Goal: Task Accomplishment & Management: Manage account settings

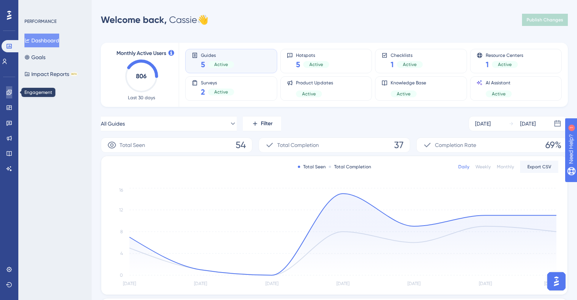
click at [10, 94] on icon at bounding box center [9, 92] width 6 height 6
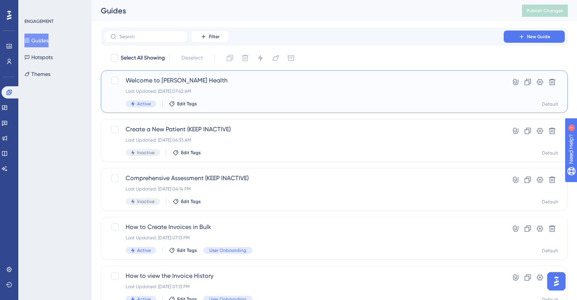
click at [316, 97] on div "Welcome to Crosby Health Last Updated: Aug 29 2025, 07:42 AM Active Edit Tags" at bounding box center [304, 91] width 356 height 31
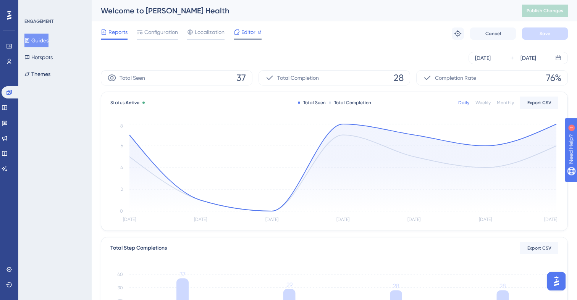
click at [246, 31] on span "Editor" at bounding box center [248, 32] width 14 height 9
click at [45, 52] on button "Hotspots" at bounding box center [38, 57] width 28 height 14
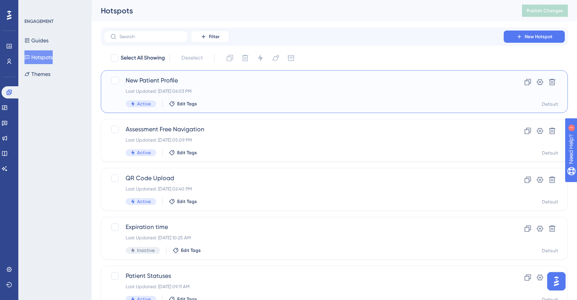
click at [250, 84] on span "New Patient Profile" at bounding box center [304, 80] width 356 height 9
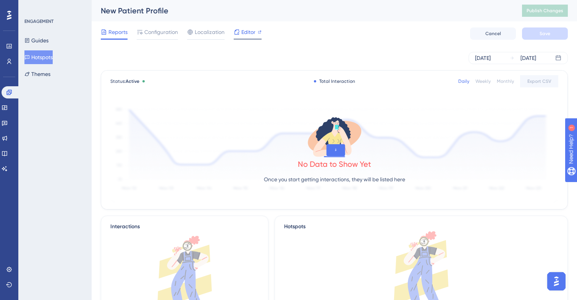
click at [251, 34] on span "Editor" at bounding box center [248, 32] width 14 height 9
click at [541, 8] on span "Publish Changes" at bounding box center [545, 11] width 37 height 6
click at [153, 29] on span "Configuration" at bounding box center [161, 32] width 34 height 9
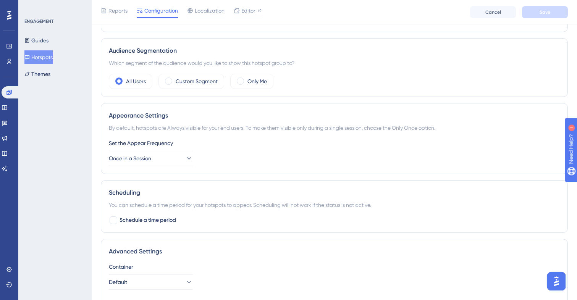
scroll to position [248, 0]
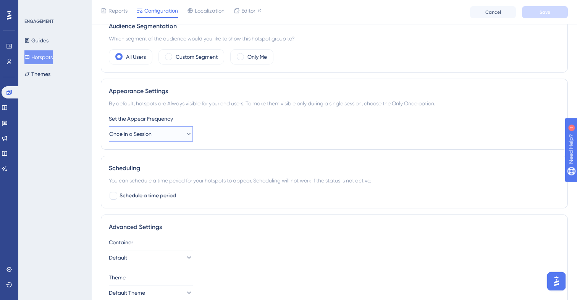
click at [174, 135] on button "Once in a Session" at bounding box center [151, 133] width 84 height 15
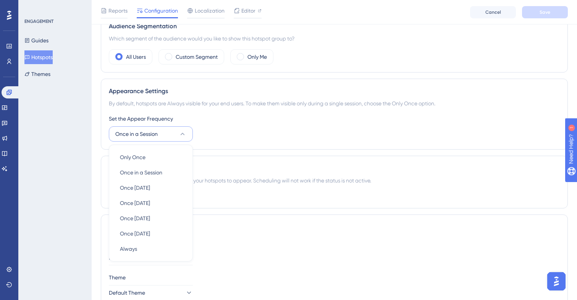
scroll to position [287, 0]
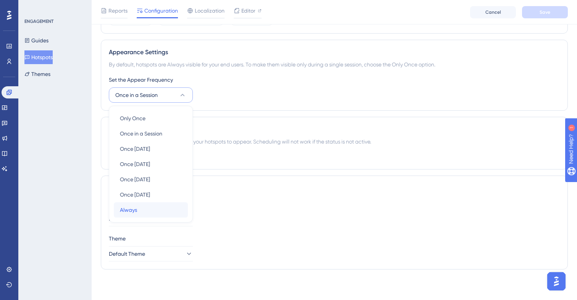
click at [149, 205] on div "Always Always" at bounding box center [151, 210] width 62 height 15
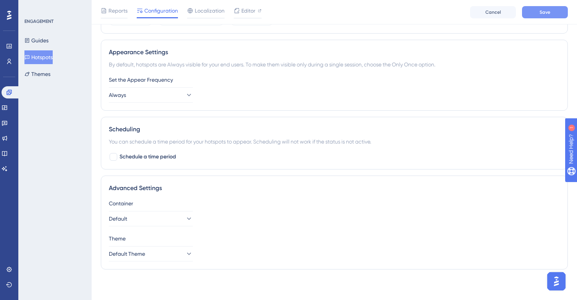
click at [549, 16] on button "Save" at bounding box center [545, 12] width 46 height 12
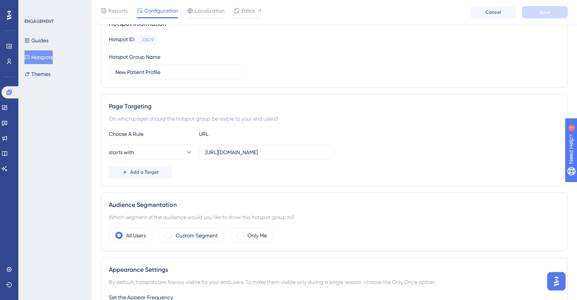
scroll to position [0, 0]
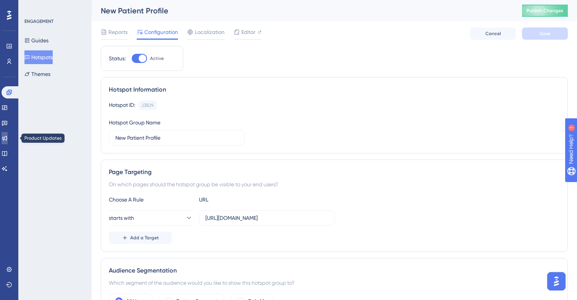
click at [8, 141] on icon at bounding box center [5, 138] width 6 height 6
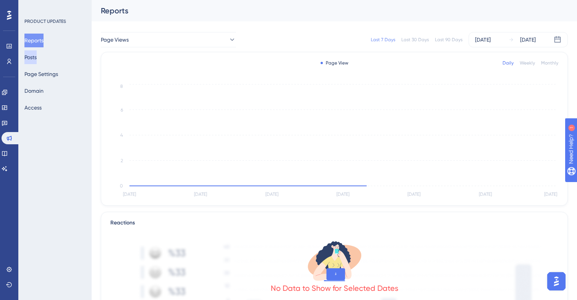
click at [37, 59] on button "Posts" at bounding box center [30, 57] width 12 height 14
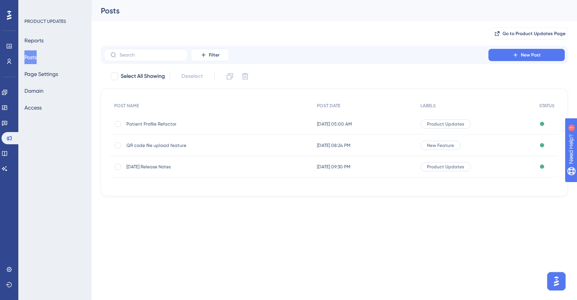
click at [349, 122] on span "Oct 10 2025, 05:00 AM" at bounding box center [334, 124] width 35 height 6
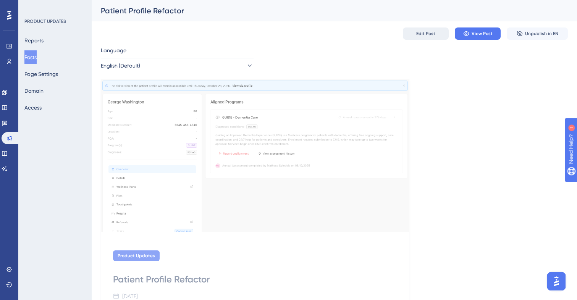
click at [422, 34] on span "Edit Post" at bounding box center [425, 34] width 19 height 6
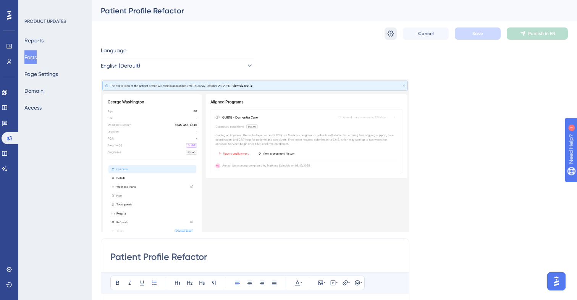
click at [392, 32] on icon at bounding box center [391, 34] width 8 height 8
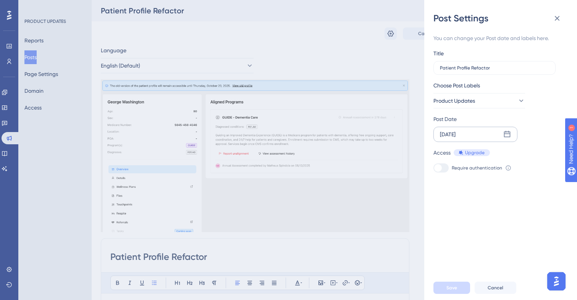
click at [473, 132] on div "Oct 10 2025" at bounding box center [476, 134] width 84 height 15
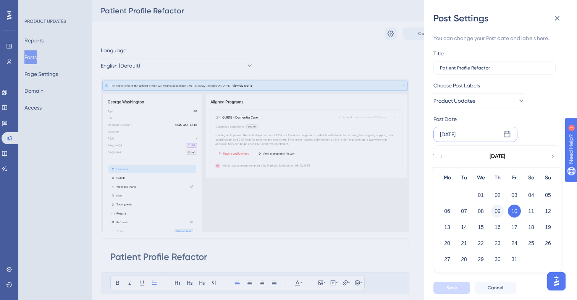
click at [498, 208] on button "09" at bounding box center [497, 211] width 13 height 13
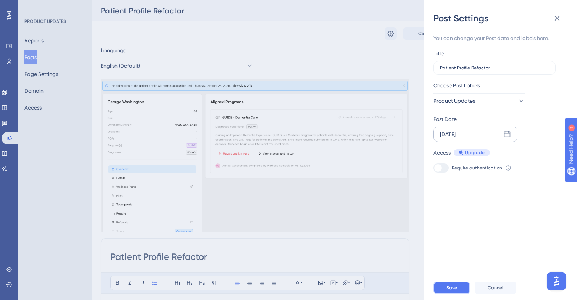
click at [448, 285] on span "Save" at bounding box center [452, 288] width 11 height 6
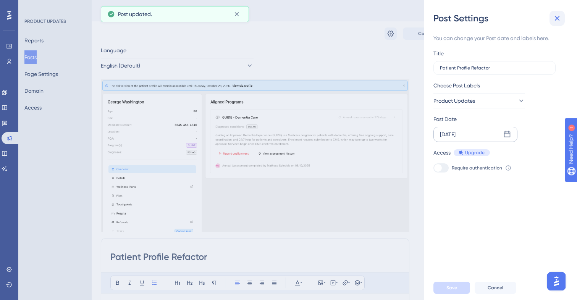
click at [561, 19] on icon at bounding box center [557, 18] width 9 height 9
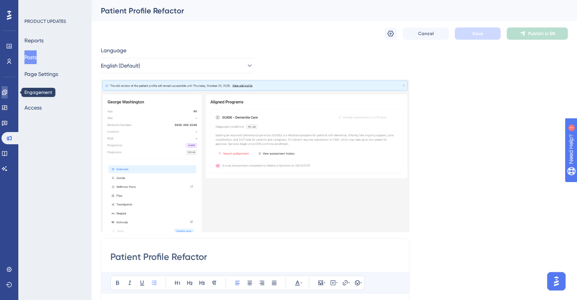
click at [8, 94] on icon at bounding box center [5, 92] width 6 height 6
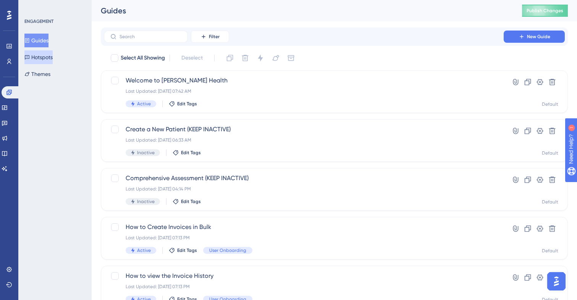
click at [52, 57] on button "Hotspots" at bounding box center [38, 57] width 28 height 14
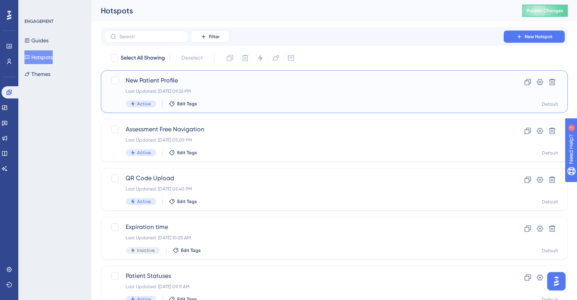
click at [250, 89] on div "Last Updated: Oct 09 2025, 09:26 PM" at bounding box center [304, 91] width 356 height 6
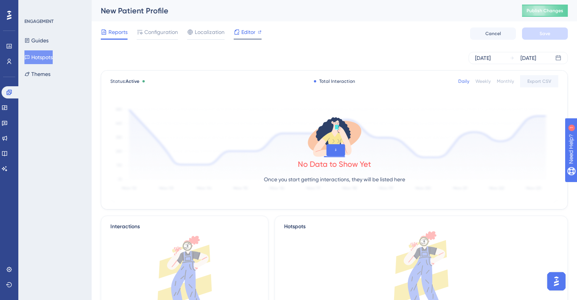
click at [243, 33] on span "Editor" at bounding box center [248, 32] width 14 height 9
click at [248, 32] on span "Editor" at bounding box center [248, 32] width 14 height 9
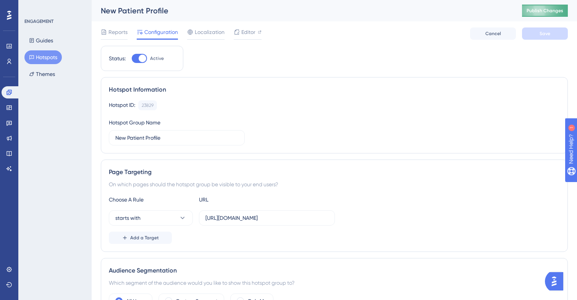
click at [543, 11] on span "Publish Changes" at bounding box center [545, 11] width 37 height 6
